Goal: Task Accomplishment & Management: Use online tool/utility

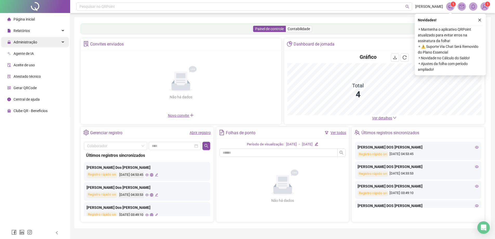
click at [47, 42] on div "Administração" at bounding box center [35, 42] width 68 height 10
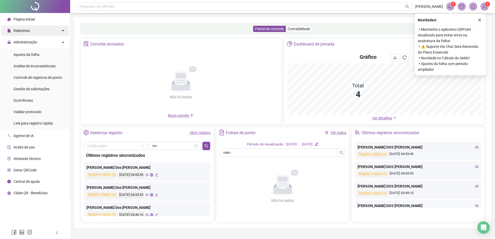
click at [40, 30] on div "Relatórios" at bounding box center [35, 30] width 68 height 10
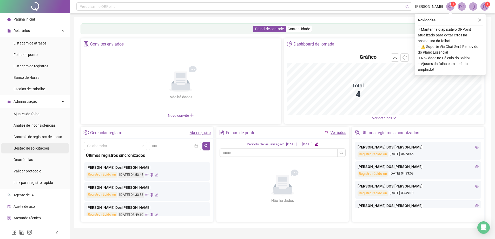
click at [45, 151] on div "Gestão de solicitações" at bounding box center [32, 148] width 36 height 10
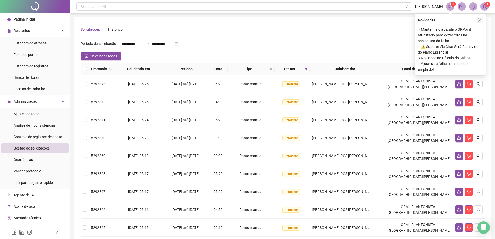
click at [482, 20] on button "button" at bounding box center [480, 20] width 6 height 6
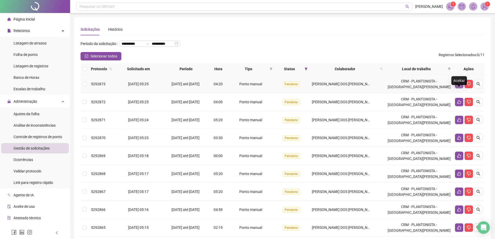
click at [458, 86] on icon "like" at bounding box center [460, 84] width 4 height 4
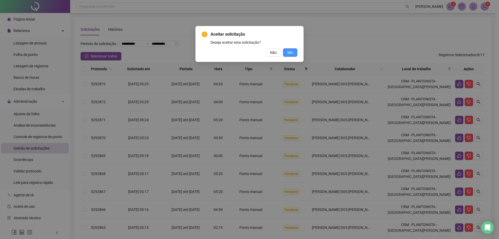
click at [293, 52] on button "Sim" at bounding box center [290, 52] width 14 height 8
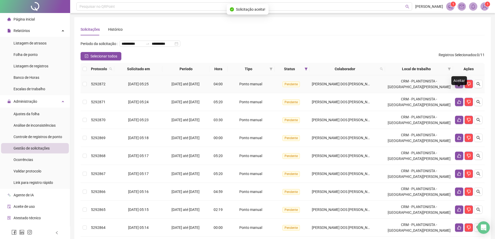
click at [458, 86] on icon "like" at bounding box center [460, 84] width 4 height 4
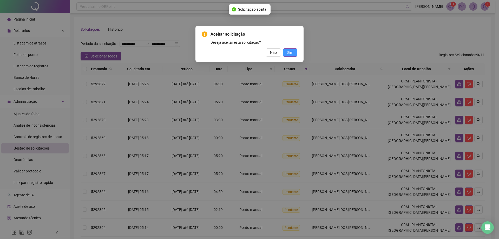
click at [289, 48] on button "Sim" at bounding box center [290, 52] width 14 height 8
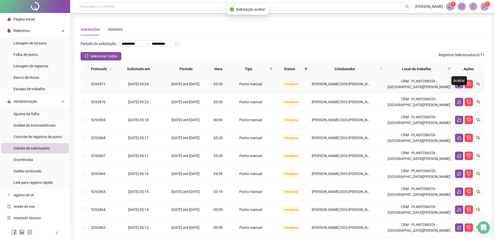
click at [459, 86] on icon "like" at bounding box center [460, 84] width 4 height 4
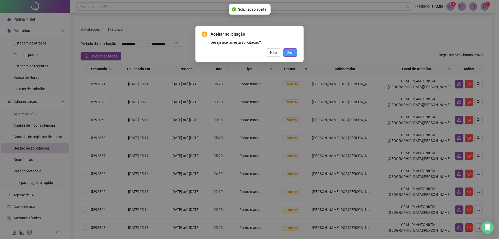
click at [292, 55] on button "Sim" at bounding box center [290, 52] width 14 height 8
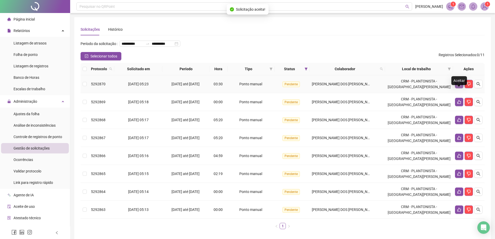
click at [459, 86] on icon "like" at bounding box center [460, 84] width 4 height 4
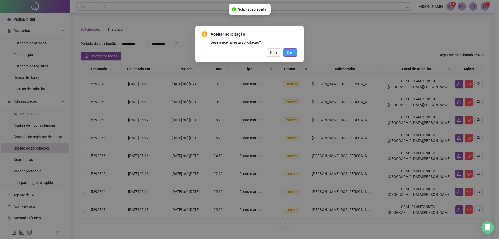
click at [293, 54] on span "Sim" at bounding box center [290, 53] width 6 height 6
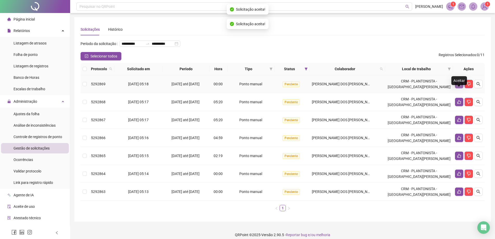
click at [459, 86] on icon "like" at bounding box center [460, 84] width 4 height 4
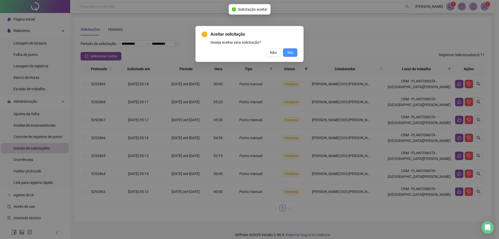
click at [293, 52] on span "Sim" at bounding box center [290, 53] width 6 height 6
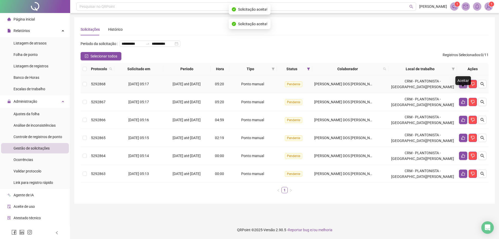
click at [462, 86] on icon "like" at bounding box center [463, 84] width 4 height 4
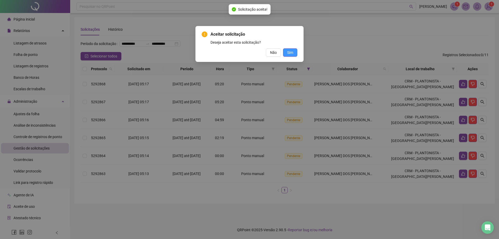
click at [291, 56] on button "Sim" at bounding box center [290, 52] width 14 height 8
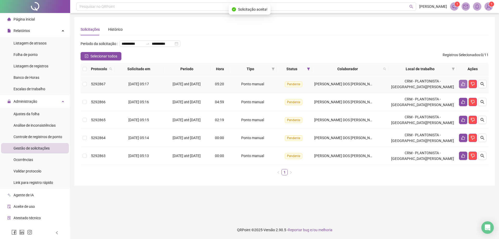
click at [461, 88] on button "button" at bounding box center [463, 84] width 8 height 8
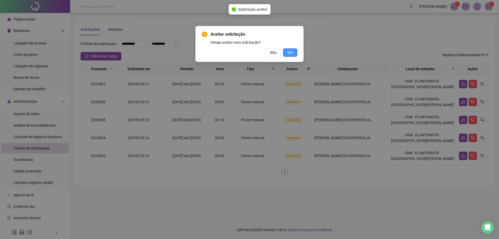
click at [289, 53] on span "Sim" at bounding box center [290, 53] width 6 height 6
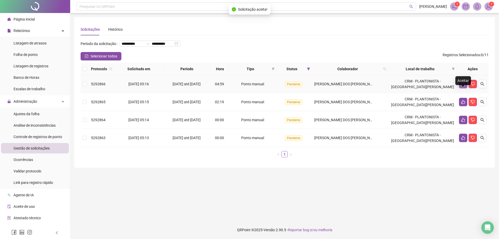
click at [463, 86] on icon "like" at bounding box center [464, 84] width 4 height 4
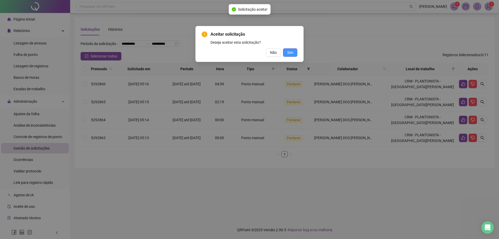
click at [291, 55] on button "Sim" at bounding box center [290, 52] width 14 height 8
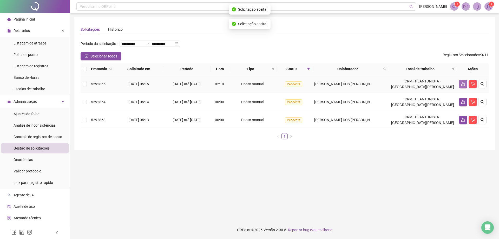
click at [461, 86] on icon "like" at bounding box center [463, 84] width 4 height 4
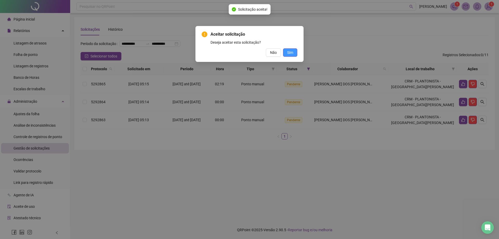
click at [292, 51] on span "Sim" at bounding box center [290, 53] width 6 height 6
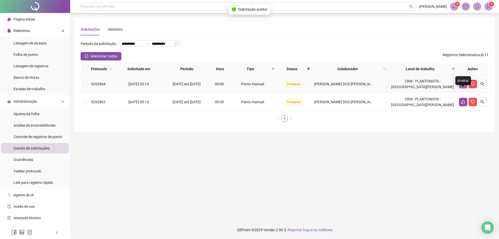
click at [464, 86] on icon "like" at bounding box center [463, 84] width 4 height 4
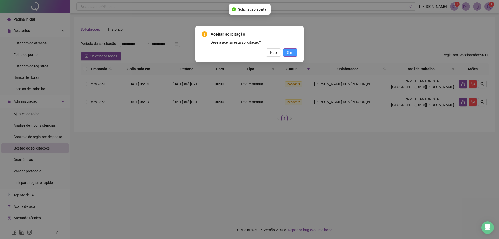
click at [289, 52] on span "Sim" at bounding box center [290, 53] width 6 height 6
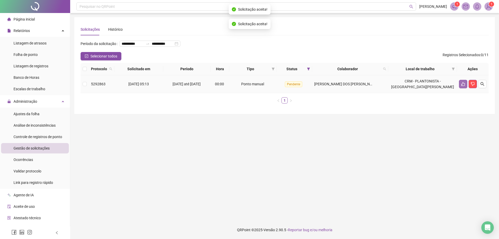
click at [465, 86] on icon "like" at bounding box center [464, 84] width 4 height 4
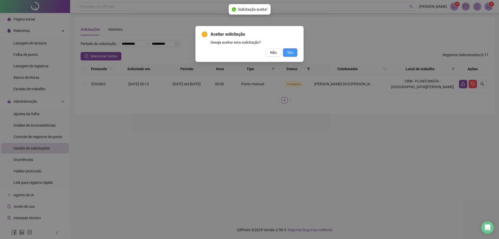
click at [291, 52] on span "Sim" at bounding box center [290, 53] width 6 height 6
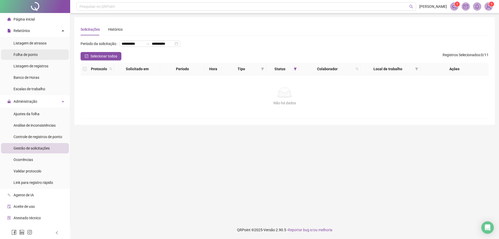
click at [33, 54] on span "Folha de ponto" at bounding box center [26, 55] width 24 height 4
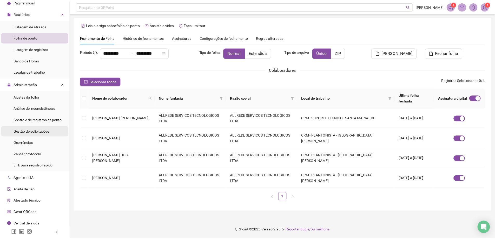
scroll to position [20, 0]
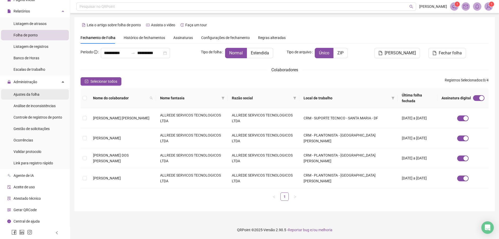
click at [42, 95] on li "Ajustes da folha" at bounding box center [35, 94] width 68 height 10
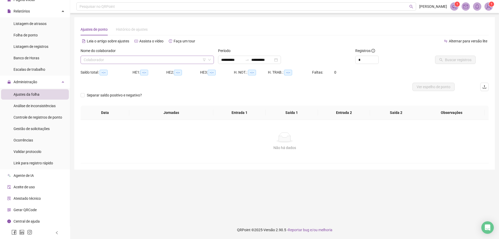
type input "**********"
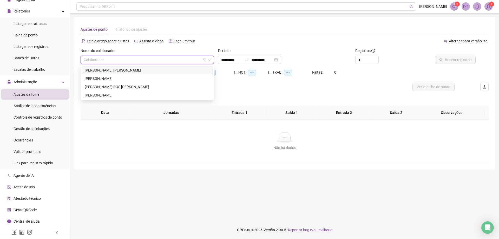
click at [134, 60] on input "search" at bounding box center [145, 60] width 123 height 8
click at [119, 95] on div "[PERSON_NAME]" at bounding box center [147, 95] width 125 height 6
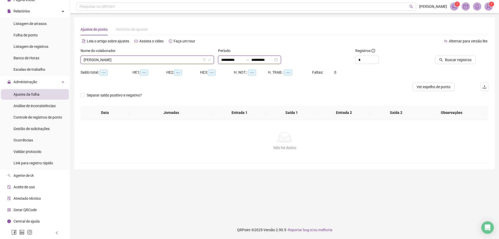
click at [226, 60] on input "**********" at bounding box center [232, 60] width 22 height 6
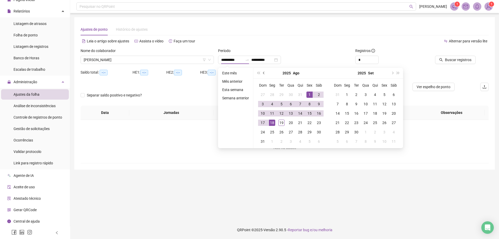
click at [264, 74] on span "prev-year" at bounding box center [264, 73] width 3 height 3
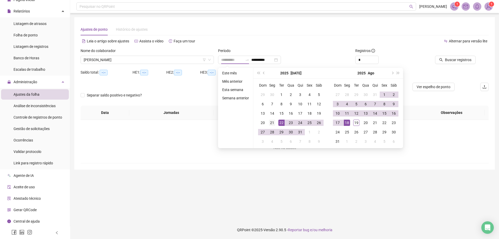
type input "**********"
click at [273, 124] on div "21" at bounding box center [272, 123] width 6 height 6
type input "**********"
click at [365, 121] on div "20" at bounding box center [366, 123] width 6 height 6
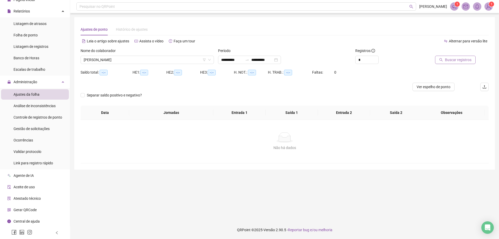
click at [459, 61] on span "Buscar registros" at bounding box center [458, 60] width 27 height 6
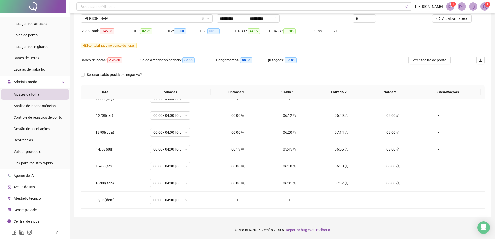
scroll to position [396, 0]
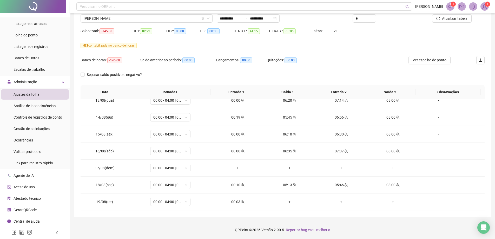
click at [380, 50] on div "HE 1 contabilizada no banco de horas" at bounding box center [283, 48] width 404 height 15
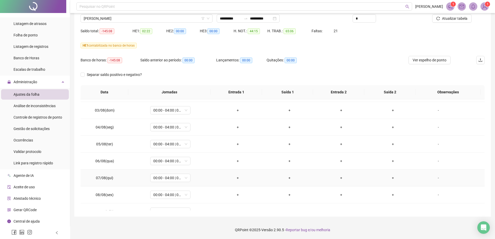
scroll to position [292, 0]
